Goal: Navigation & Orientation: Understand site structure

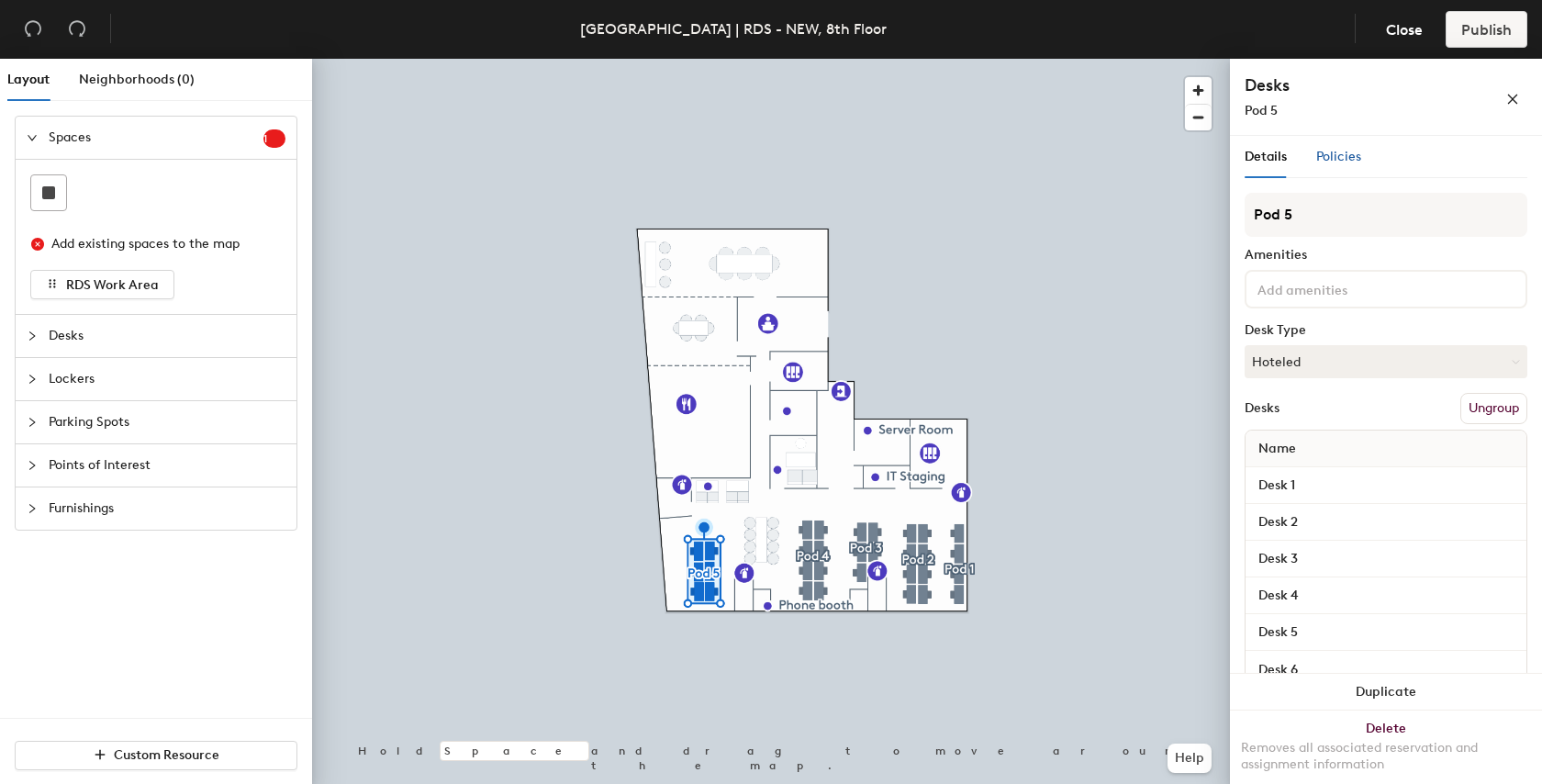
click at [1333, 151] on span "Policies" at bounding box center [1339, 157] width 45 height 16
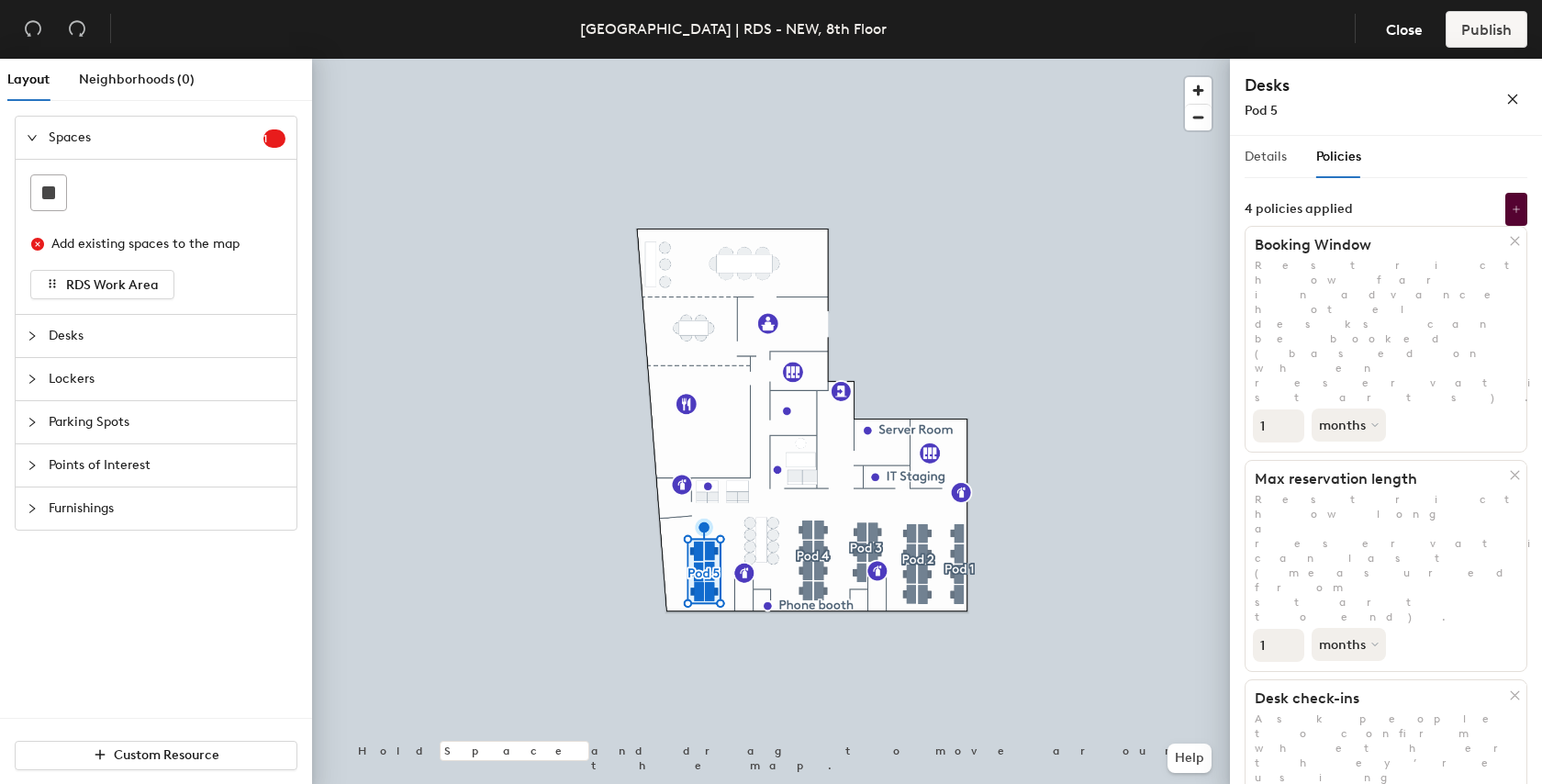
click at [1247, 176] on div "Details" at bounding box center [1265, 156] width 42 height 42
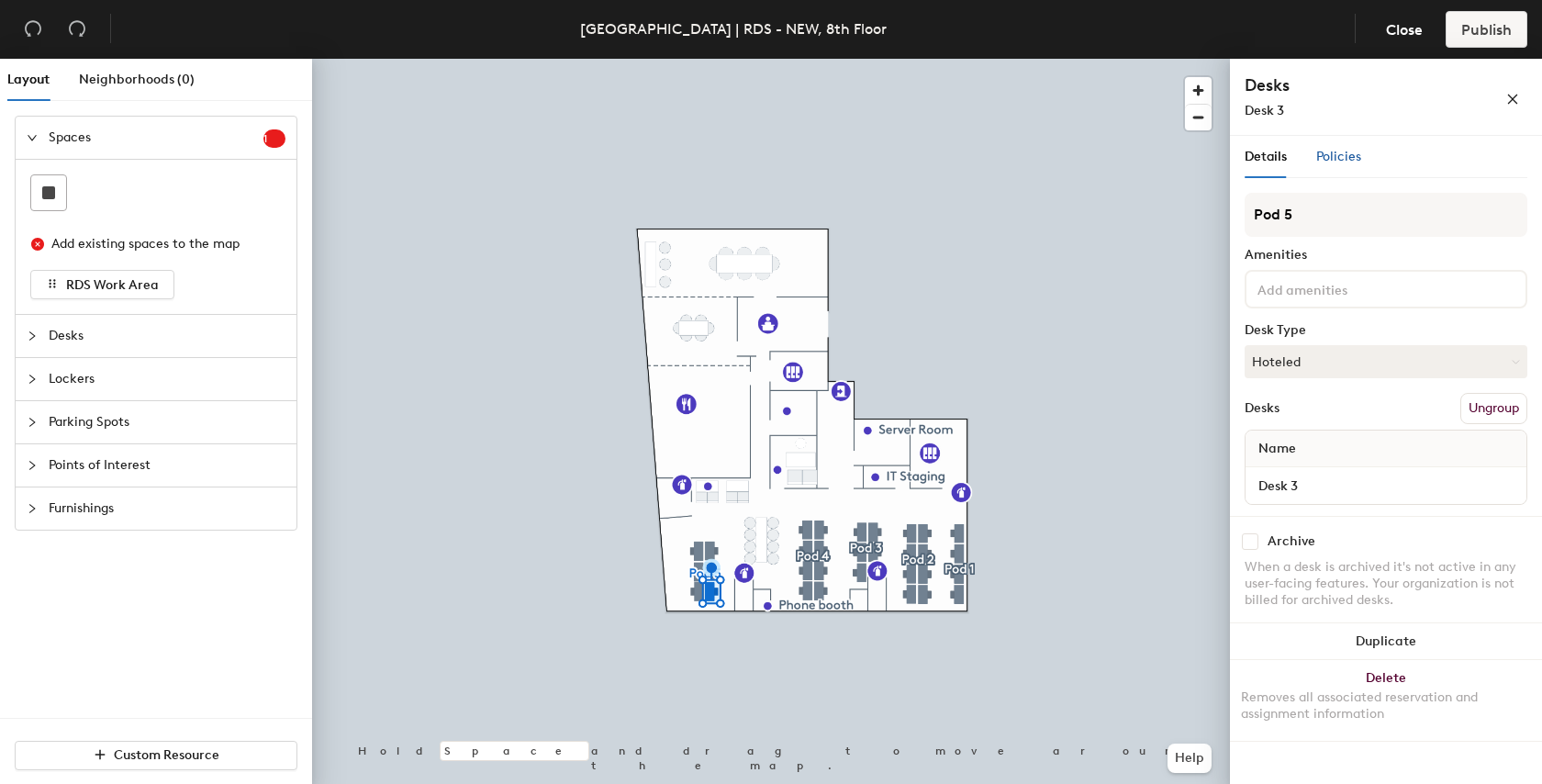
click at [1338, 151] on span "Policies" at bounding box center [1339, 157] width 45 height 16
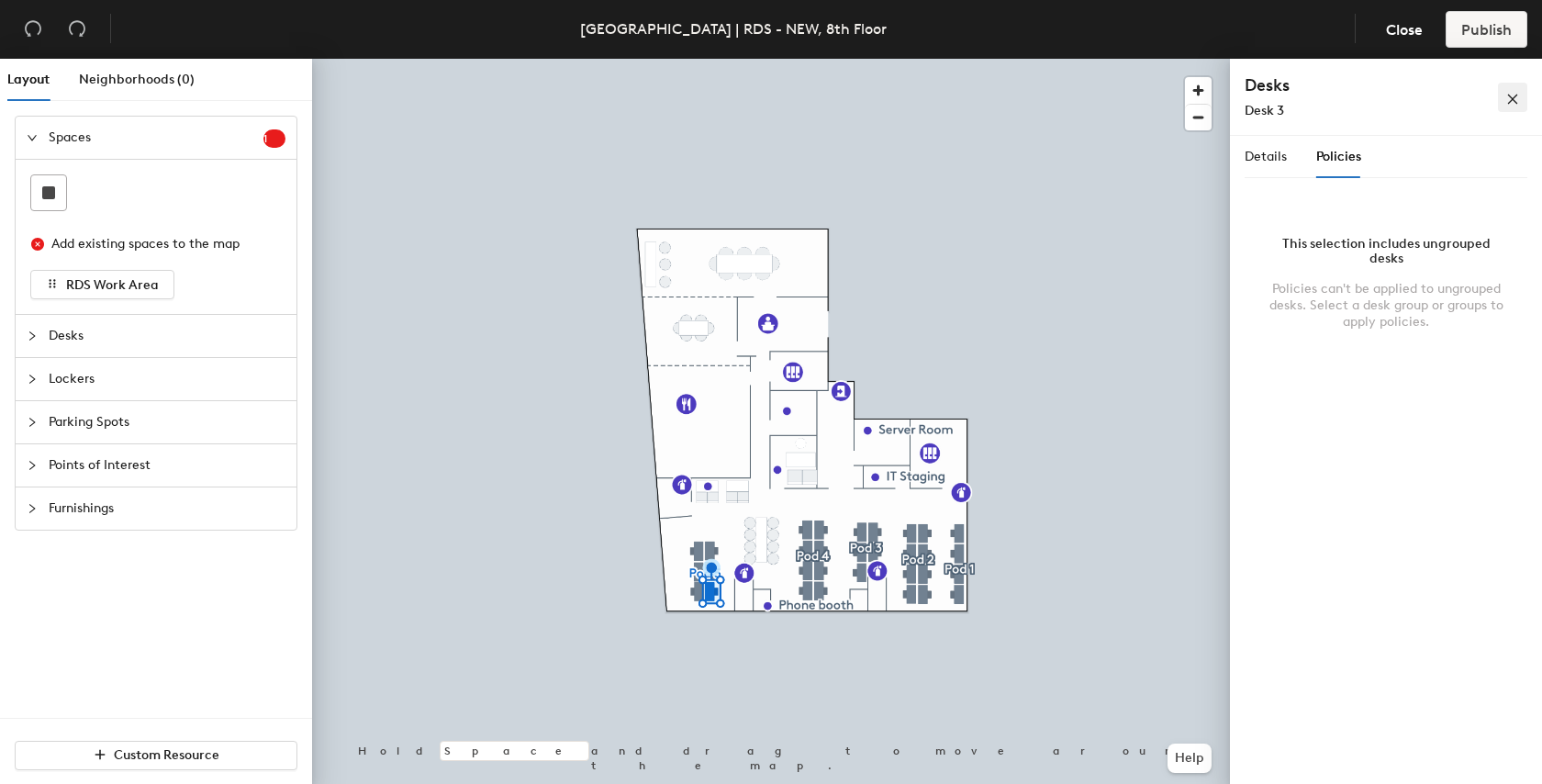
click at [1504, 104] on button "button" at bounding box center [1513, 97] width 29 height 29
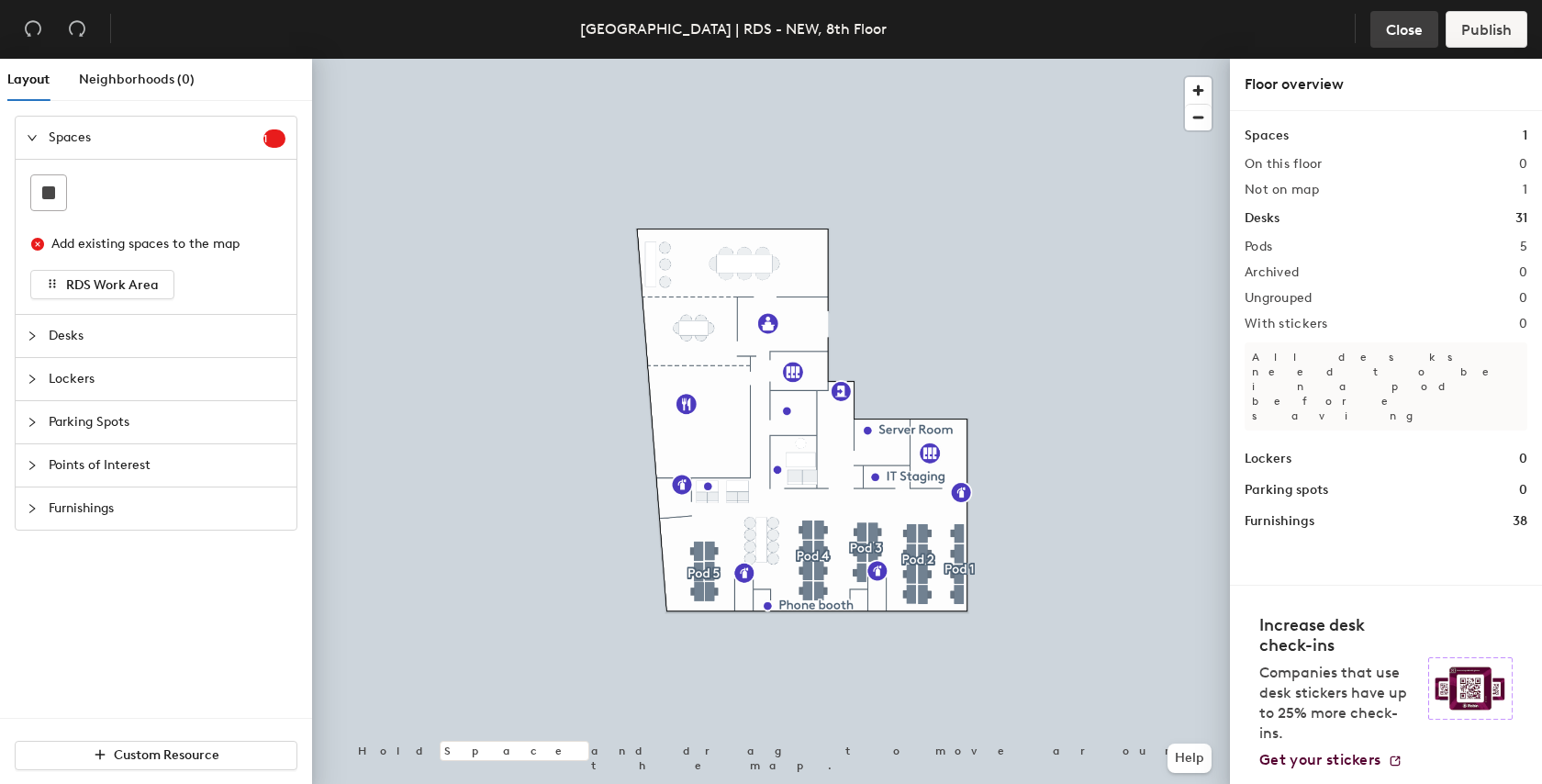
click at [1411, 24] on span "Close" at bounding box center [1405, 30] width 37 height 18
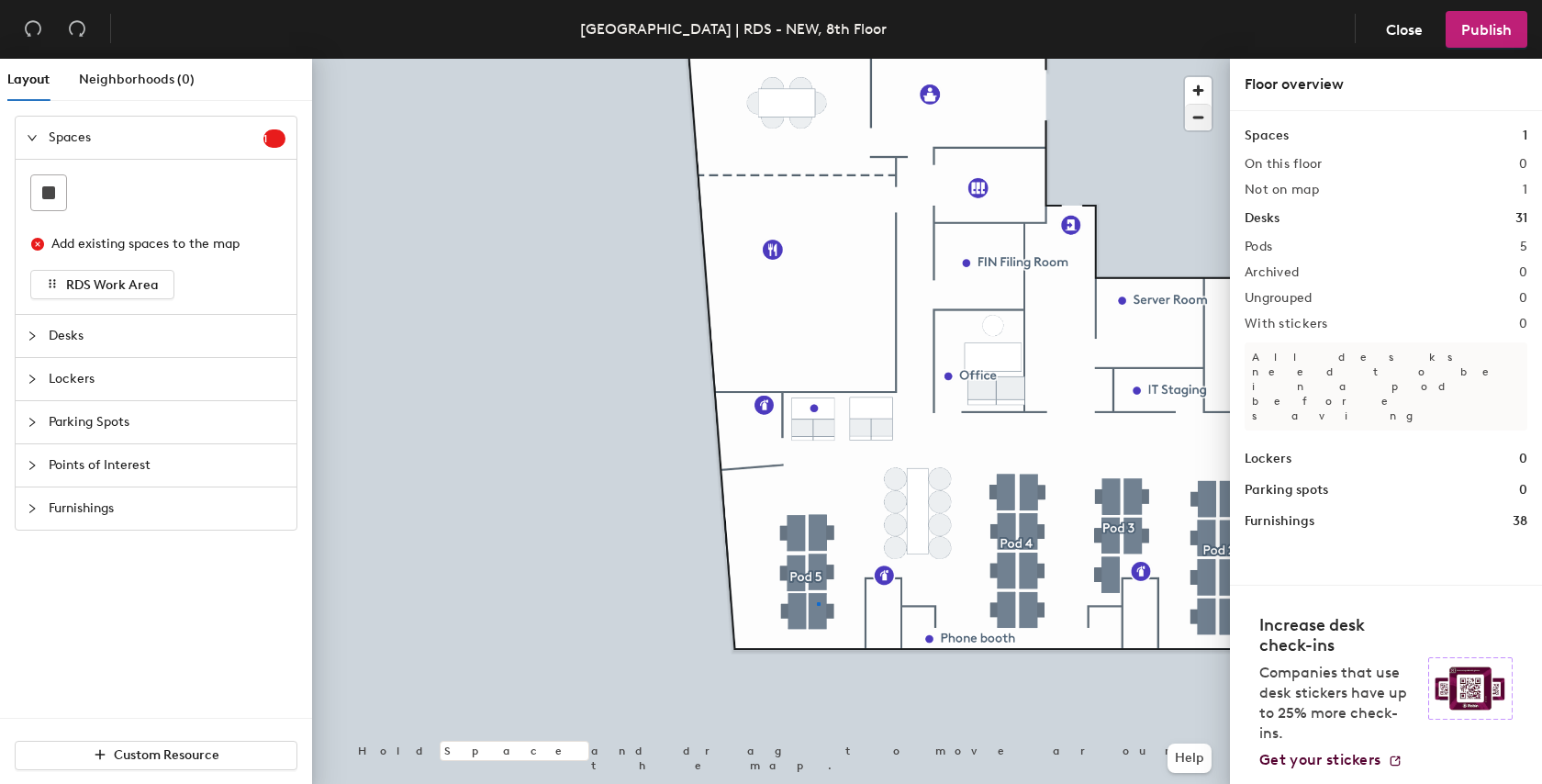
click at [817, 58] on div at bounding box center [771, 58] width 918 height 0
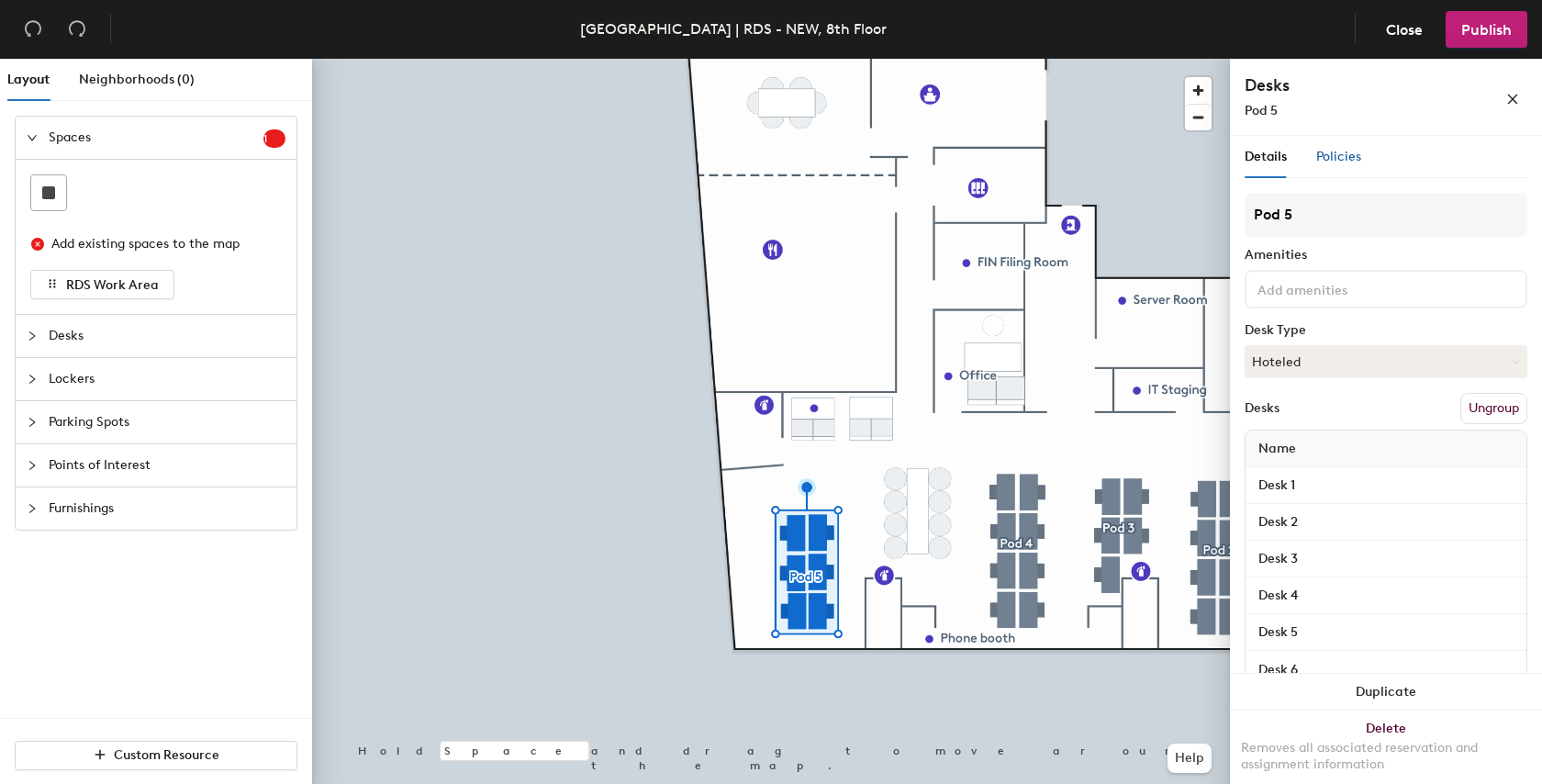
click at [1346, 160] on span "Policies" at bounding box center [1339, 157] width 45 height 16
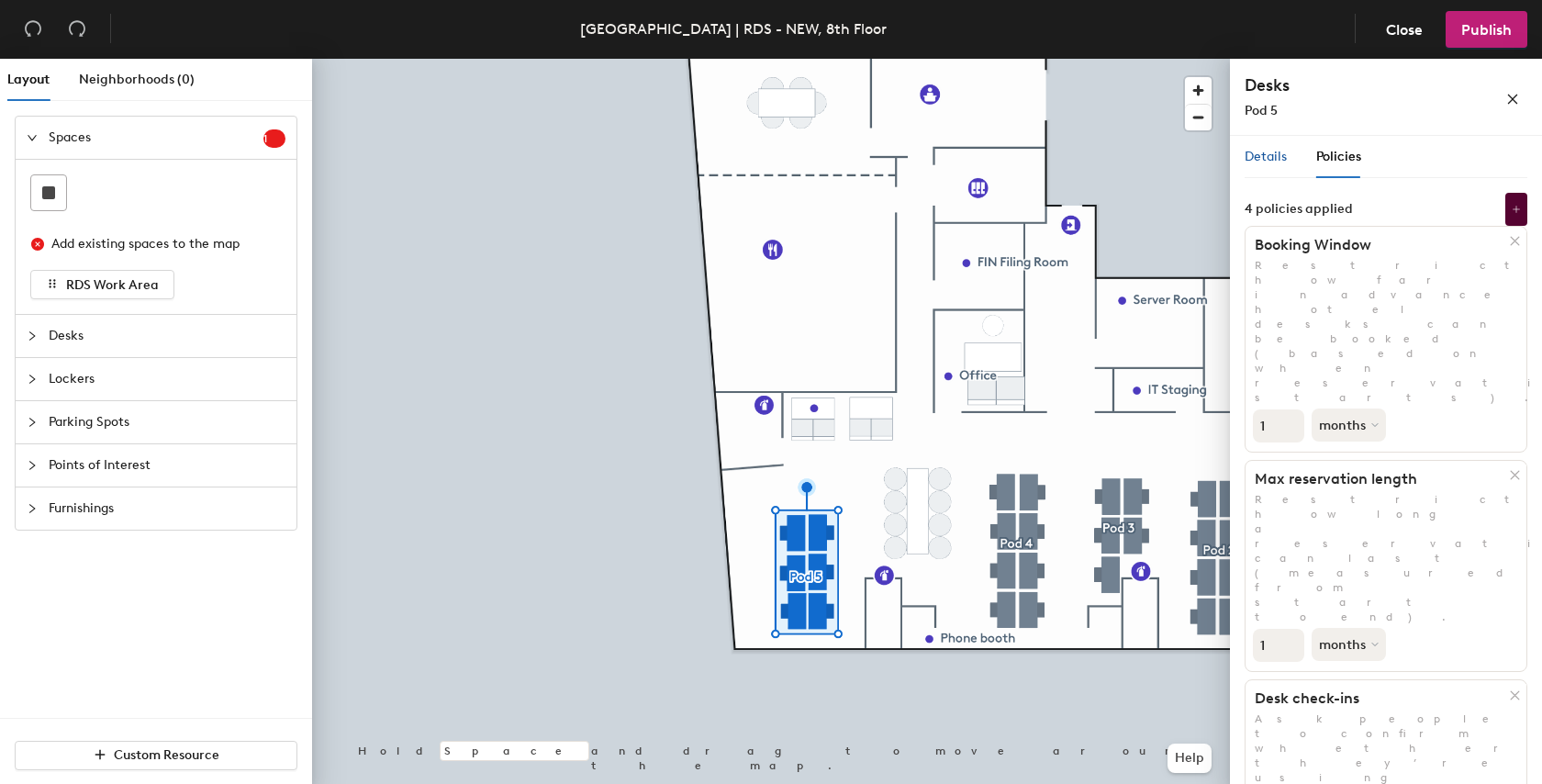
click at [1282, 153] on span "Details" at bounding box center [1265, 157] width 42 height 16
